Goal: Task Accomplishment & Management: Complete application form

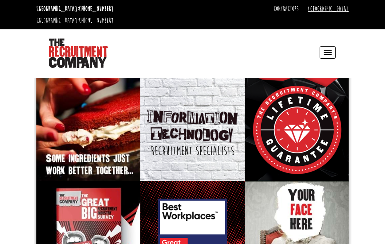
click at [341, 11] on link "[GEOGRAPHIC_DATA]" at bounding box center [328, 9] width 41 height 8
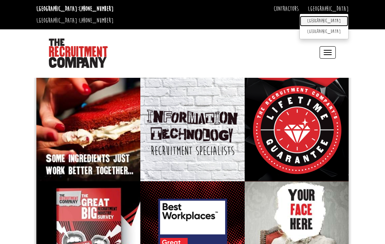
click at [338, 17] on link "[GEOGRAPHIC_DATA]" at bounding box center [324, 21] width 48 height 11
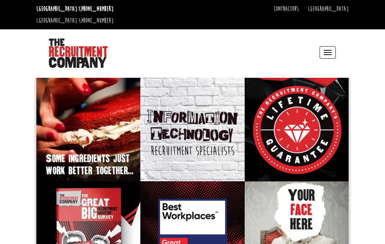
click at [321, 46] on button "Toggle navigation" at bounding box center [328, 52] width 16 height 12
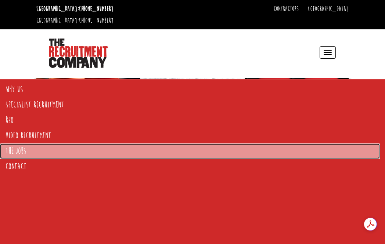
click at [23, 149] on link "The Jobs" at bounding box center [190, 151] width 380 height 15
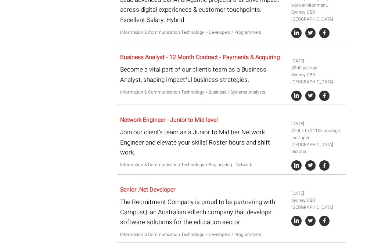
scroll to position [404, 0]
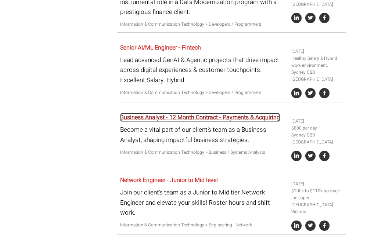
click at [238, 113] on link "Business Analyst - 12 Month Contract - Payments & Acquiring" at bounding box center [200, 117] width 160 height 9
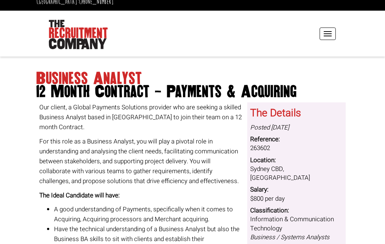
scroll to position [37, 0]
